Goal: Transaction & Acquisition: Purchase product/service

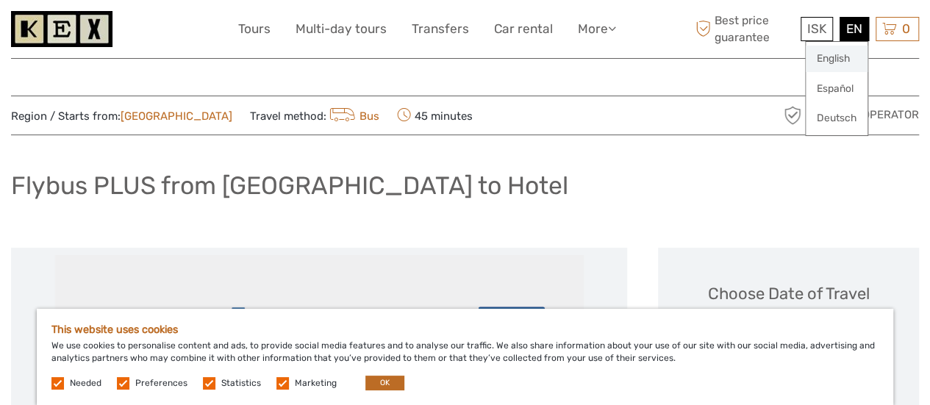
click at [844, 55] on link "English" at bounding box center [837, 59] width 62 height 26
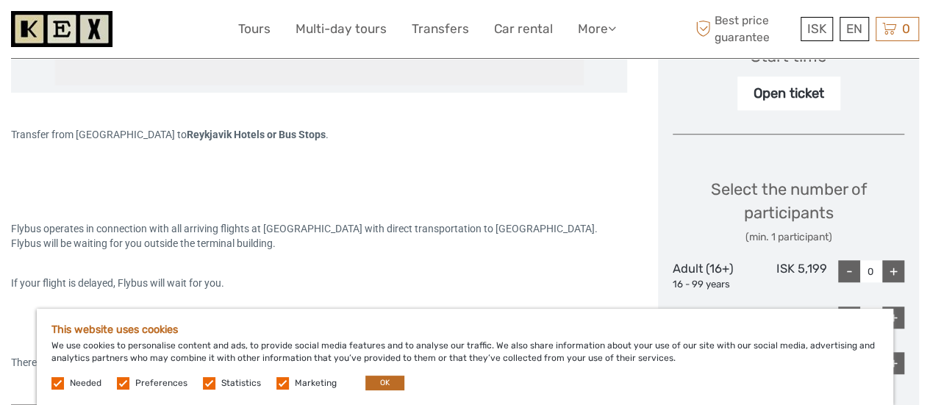
scroll to position [552, 0]
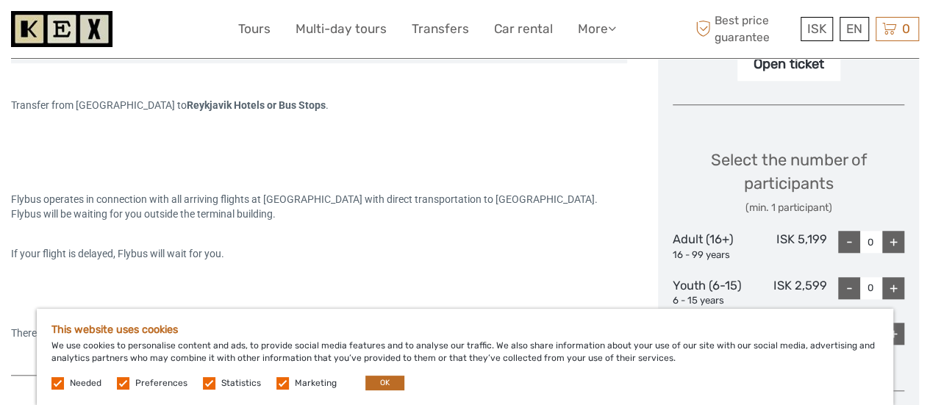
drag, startPoint x: 941, startPoint y: 24, endPoint x: 941, endPoint y: 61, distance: 37.5
click at [385, 380] on button "OK" at bounding box center [384, 383] width 39 height 15
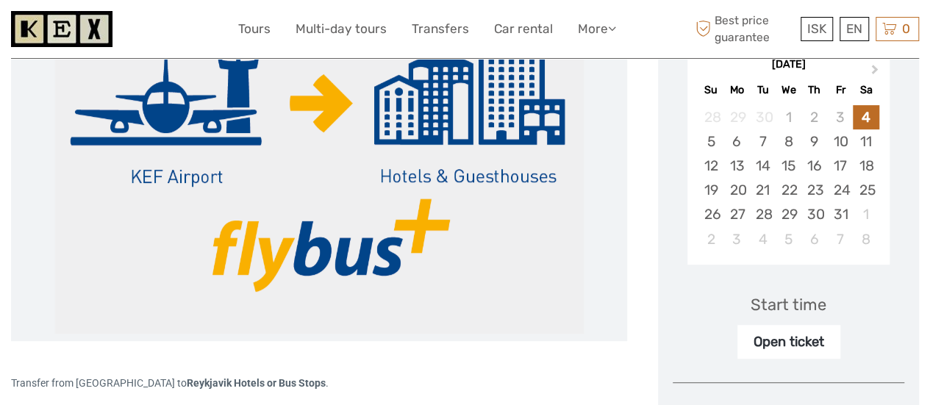
scroll to position [282, 0]
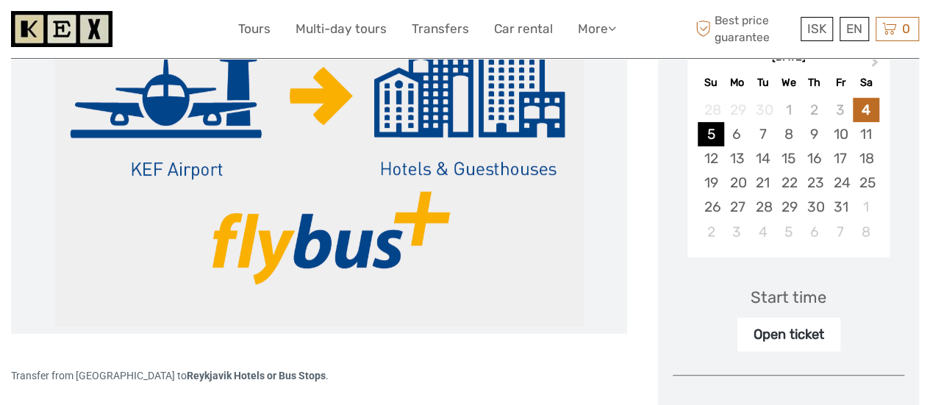
click at [706, 130] on div "5" at bounding box center [711, 134] width 26 height 24
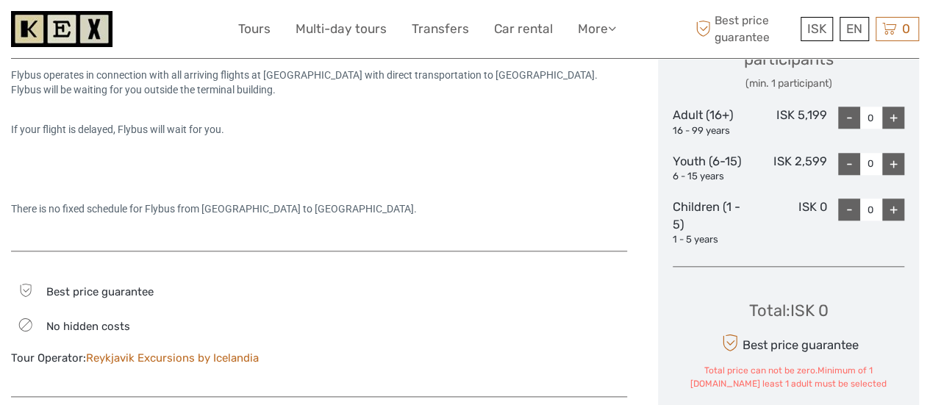
scroll to position [684, 0]
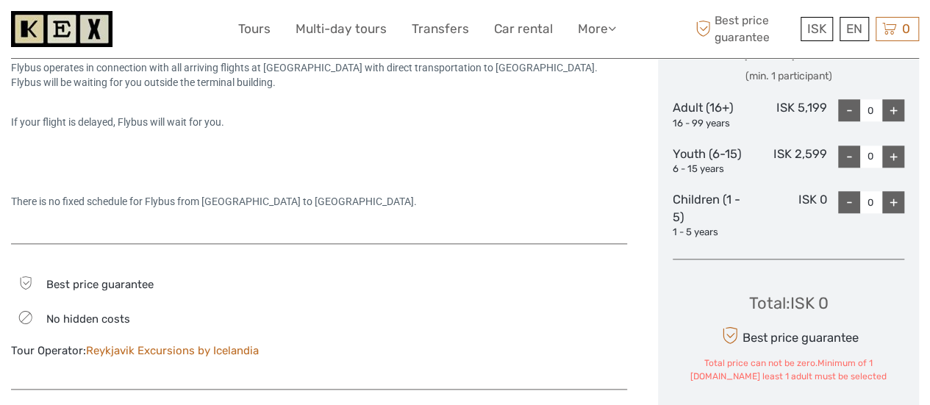
click at [895, 106] on div "+" at bounding box center [893, 110] width 22 height 22
type input "1"
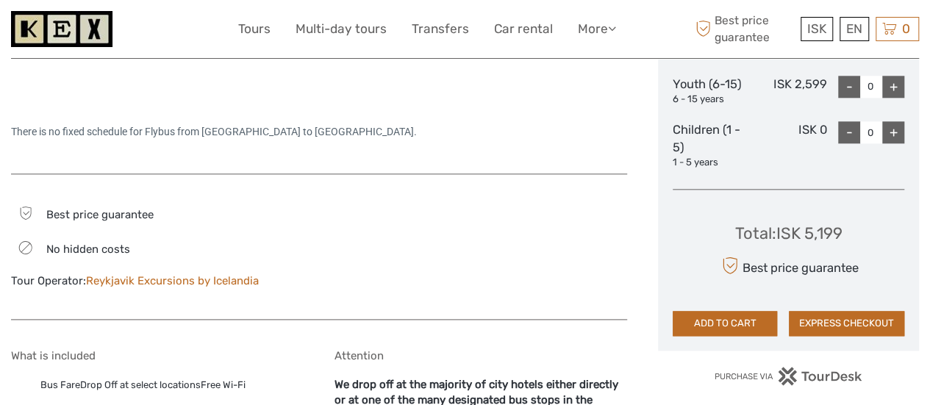
scroll to position [761, 0]
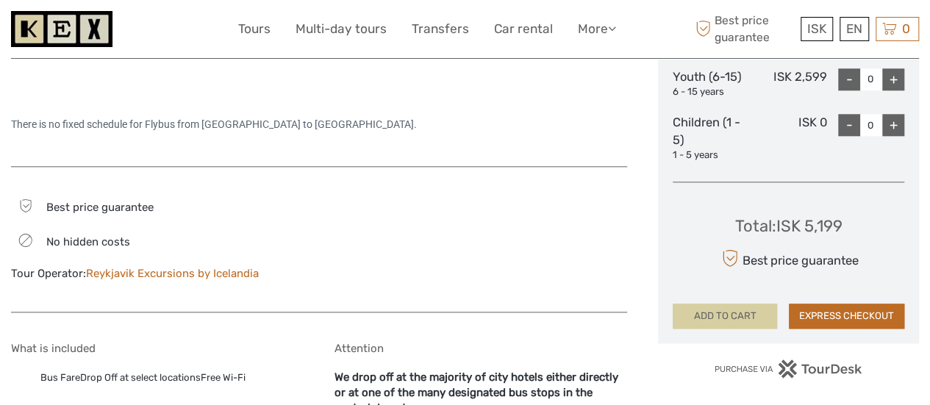
click at [721, 318] on button "ADD TO CART" at bounding box center [725, 316] width 104 height 25
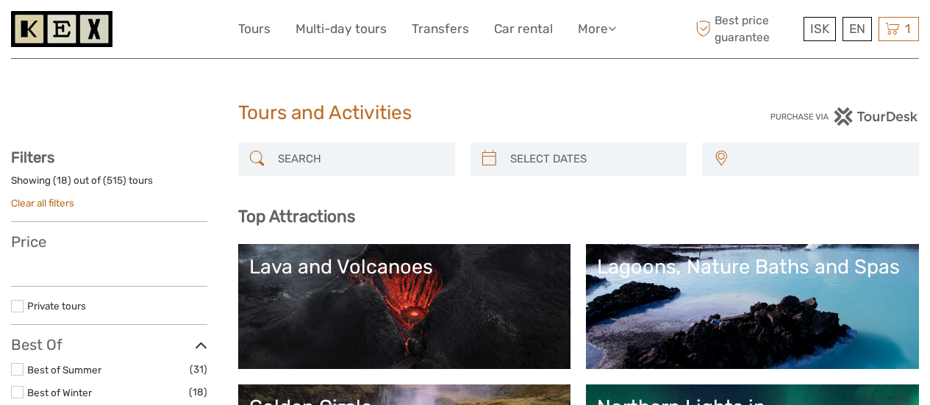
select select
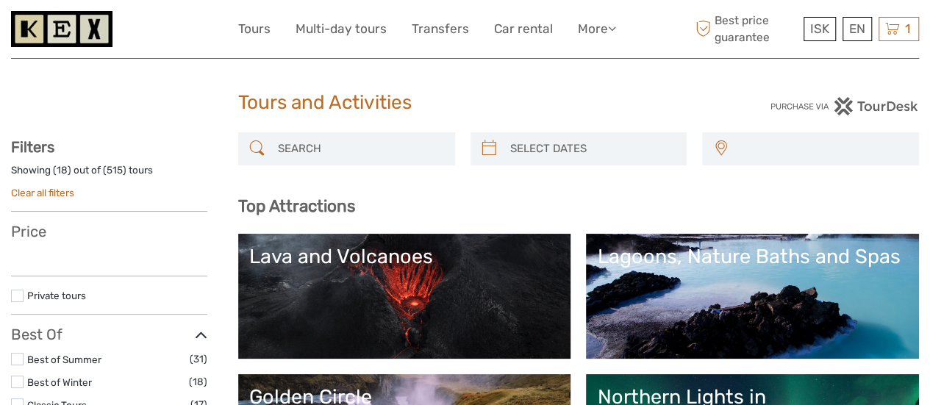
scroll to position [30, 0]
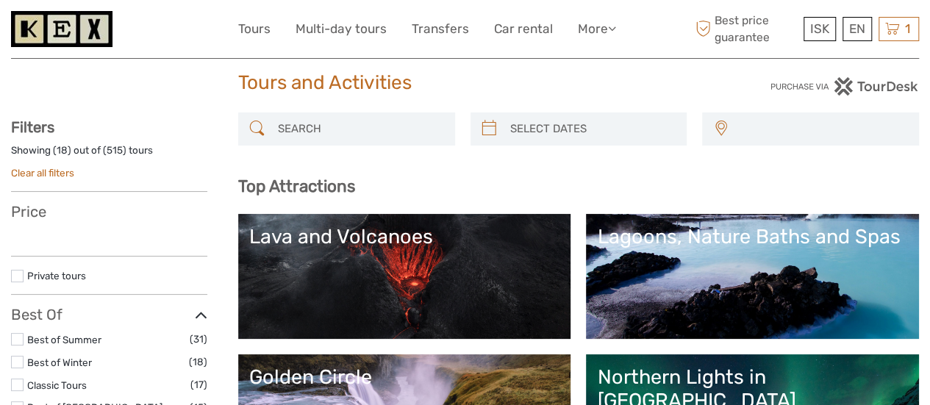
select select
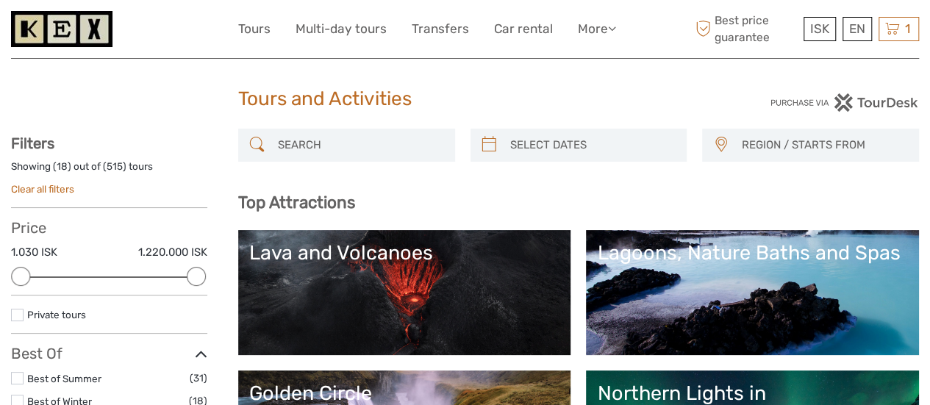
scroll to position [0, 0]
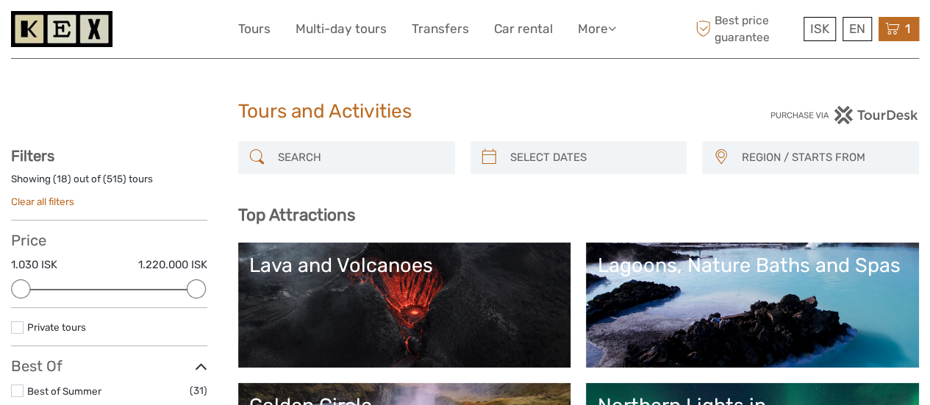
click at [899, 23] on icon at bounding box center [892, 29] width 15 height 18
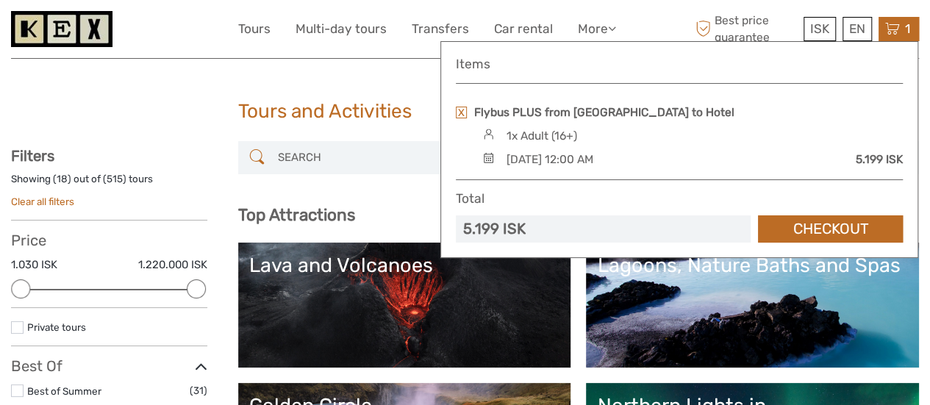
click at [593, 161] on div "Sunday, 05 October 2025 - 12:00 AM" at bounding box center [549, 159] width 87 height 16
click at [563, 157] on div "Sunday, 05 October 2025 - 12:00 AM" at bounding box center [549, 159] width 87 height 16
click at [593, 157] on div "Sunday, 05 October 2025 - 12:00 AM" at bounding box center [549, 159] width 87 height 16
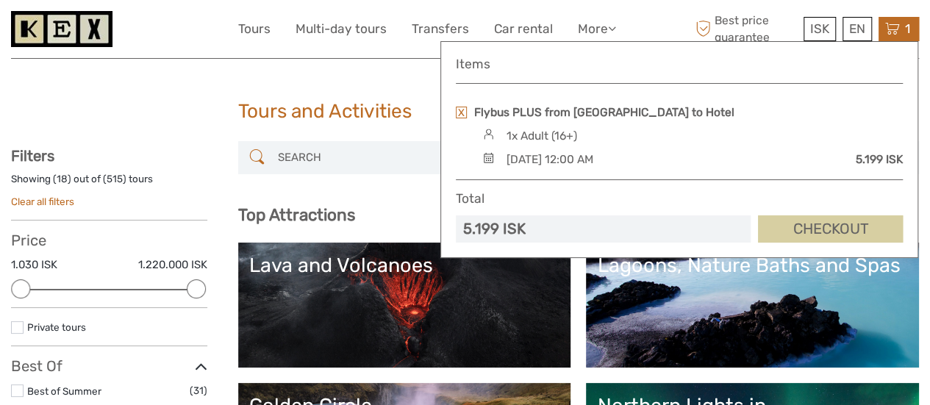
click at [804, 232] on link "Checkout" at bounding box center [830, 228] width 145 height 27
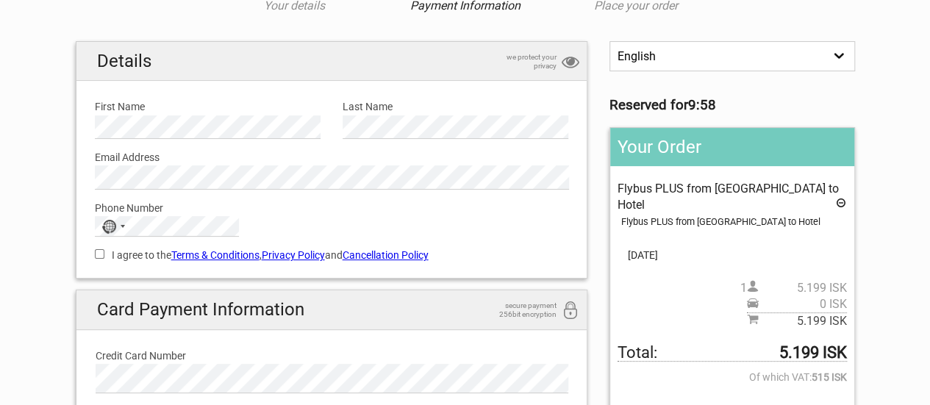
scroll to position [97, 0]
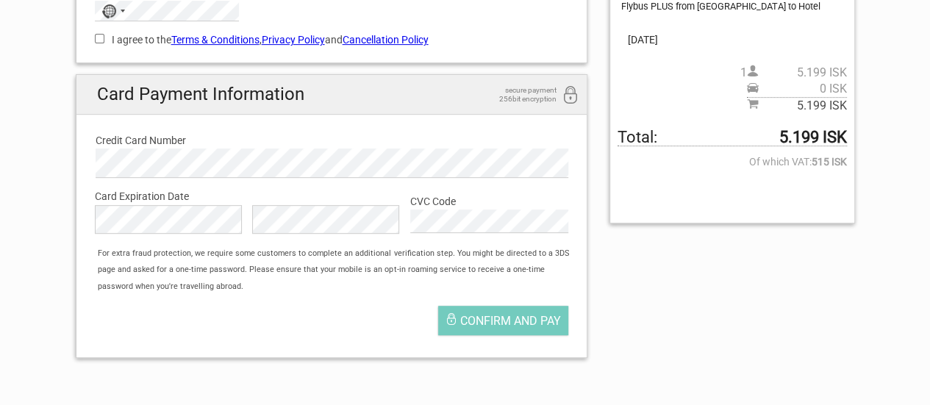
drag, startPoint x: 941, startPoint y: 48, endPoint x: 938, endPoint y: 169, distance: 121.4
click at [930, 169] on html "1 Your details 2 Payment Information 3 Place your order English Español Deutsch…" at bounding box center [465, 175] width 930 height 960
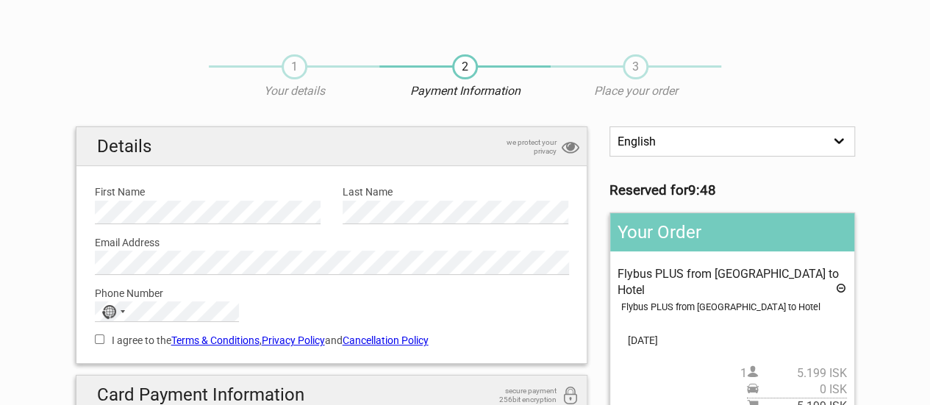
scroll to position [0, 0]
